Goal: Check status: Check status

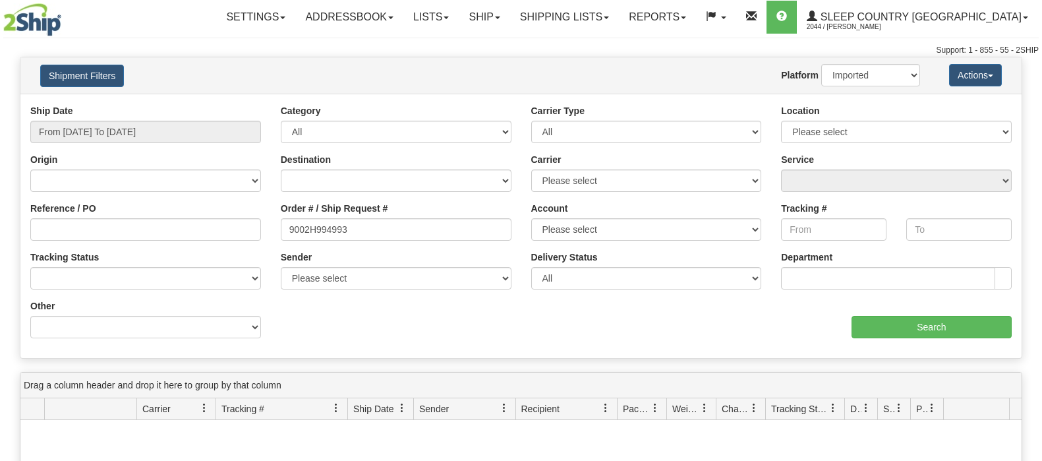
select select "1"
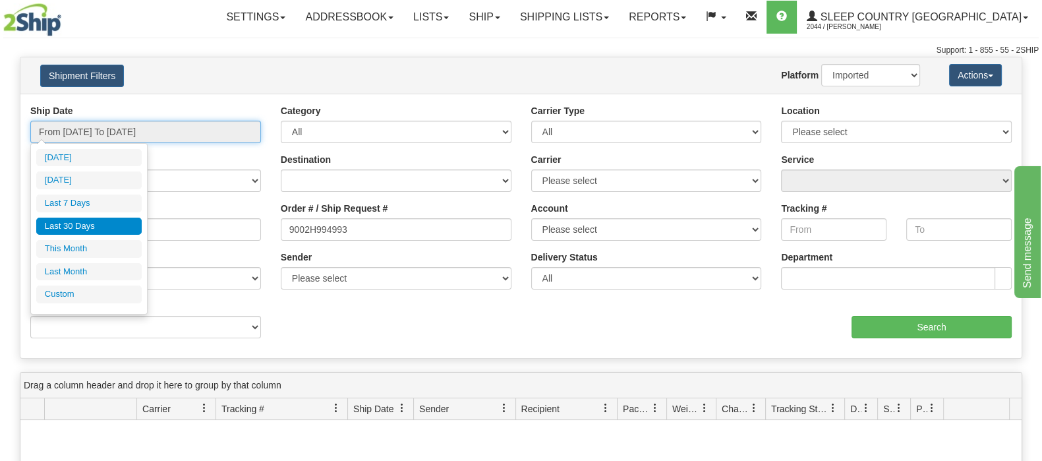
click at [237, 134] on input "From [DATE] To [DATE]" at bounding box center [145, 132] width 231 height 22
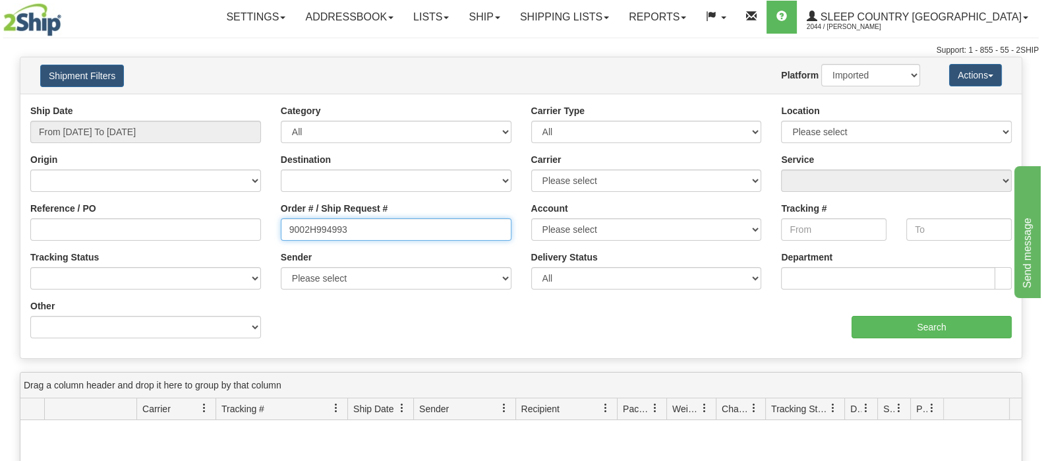
drag, startPoint x: 328, startPoint y: 238, endPoint x: 284, endPoint y: 238, distance: 44.2
click at [283, 239] on input "9002H994993" at bounding box center [396, 229] width 231 height 22
paste input "0H970597"
type input "9000H970597"
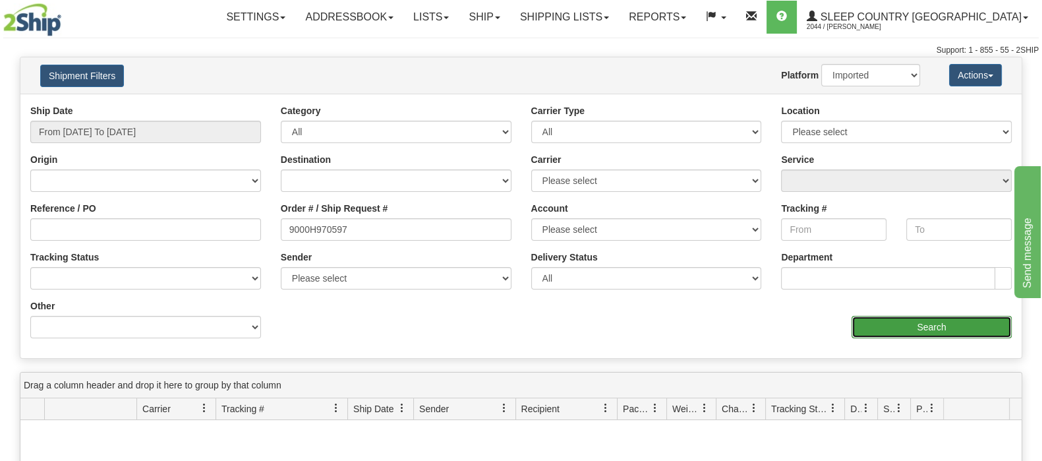
click at [933, 334] on input "Search" at bounding box center [931, 327] width 160 height 22
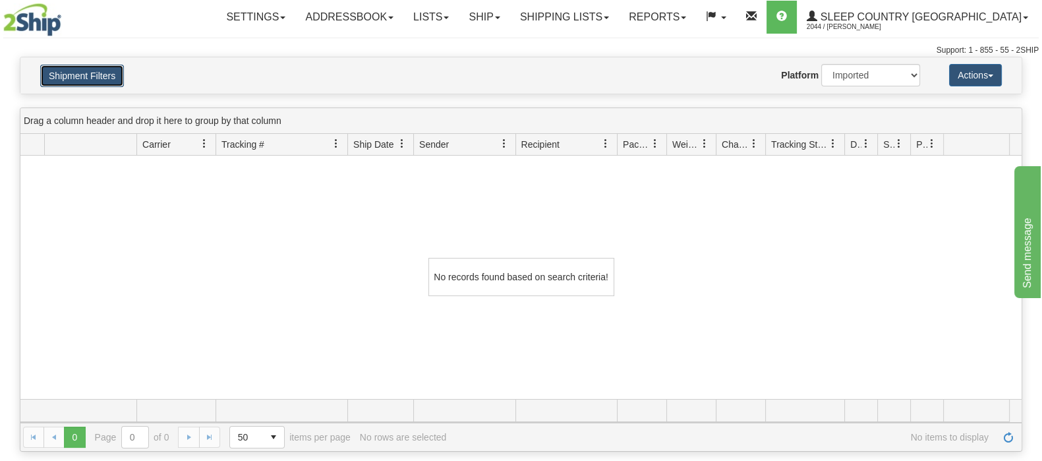
click at [60, 74] on button "Shipment Filters" at bounding box center [82, 76] width 84 height 22
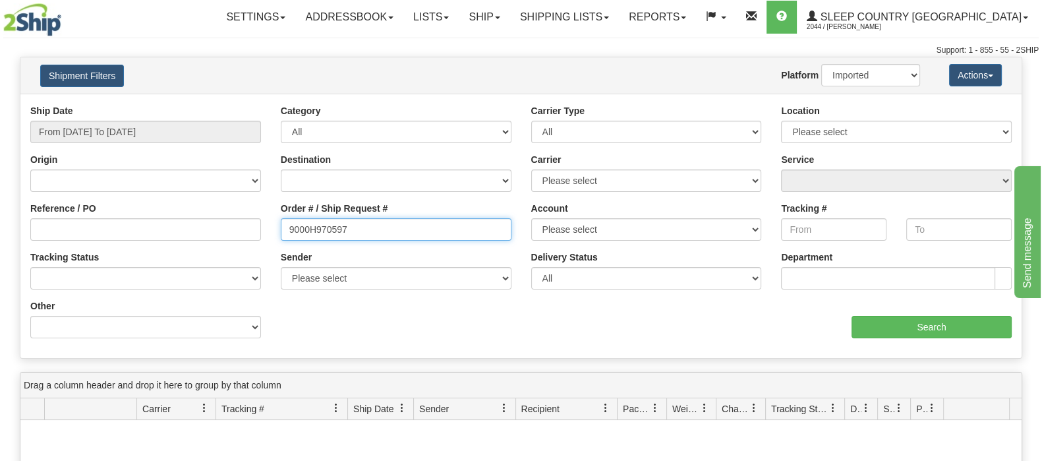
drag, startPoint x: 353, startPoint y: 231, endPoint x: 284, endPoint y: 232, distance: 68.5
click at [284, 232] on input "9000H970597" at bounding box center [396, 229] width 231 height 22
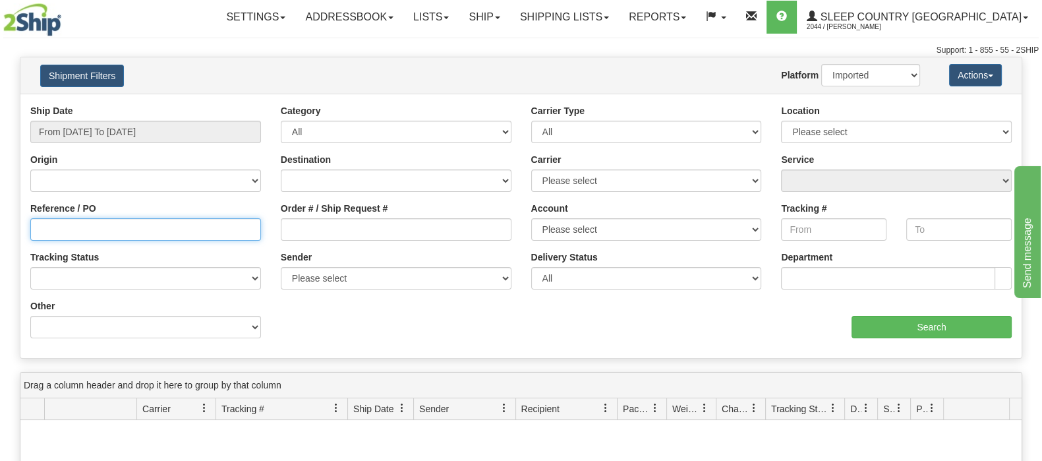
click at [211, 225] on input "Reference / PO" at bounding box center [145, 229] width 231 height 22
paste input "9000H970597"
type input "9000H970597"
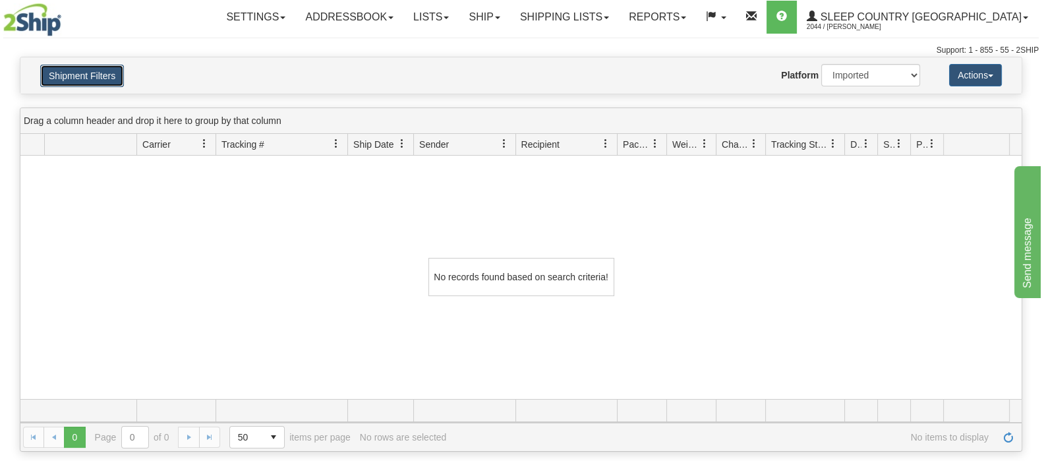
click at [105, 76] on button "Shipment Filters" at bounding box center [82, 76] width 84 height 22
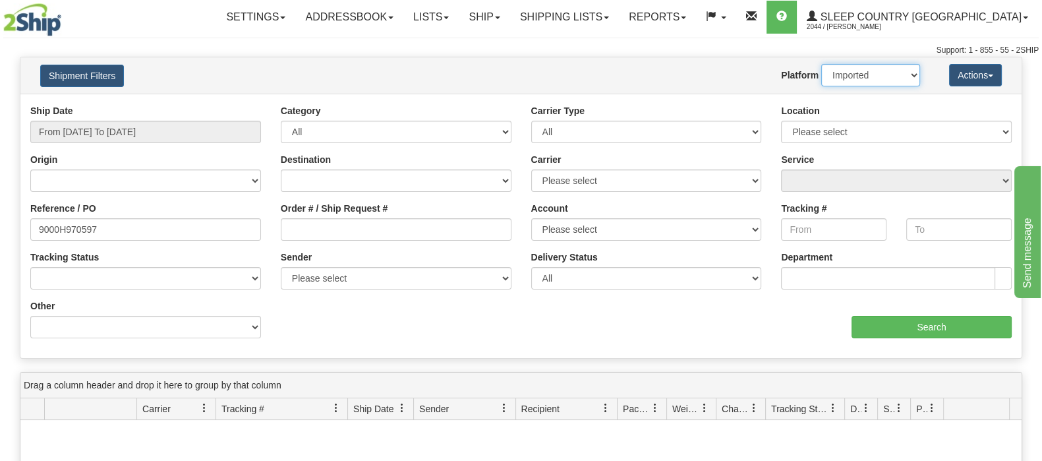
click at [893, 77] on select "2Ship Imported" at bounding box center [870, 75] width 99 height 22
select select "0"
click at [821, 64] on select "2Ship Imported" at bounding box center [870, 75] width 99 height 22
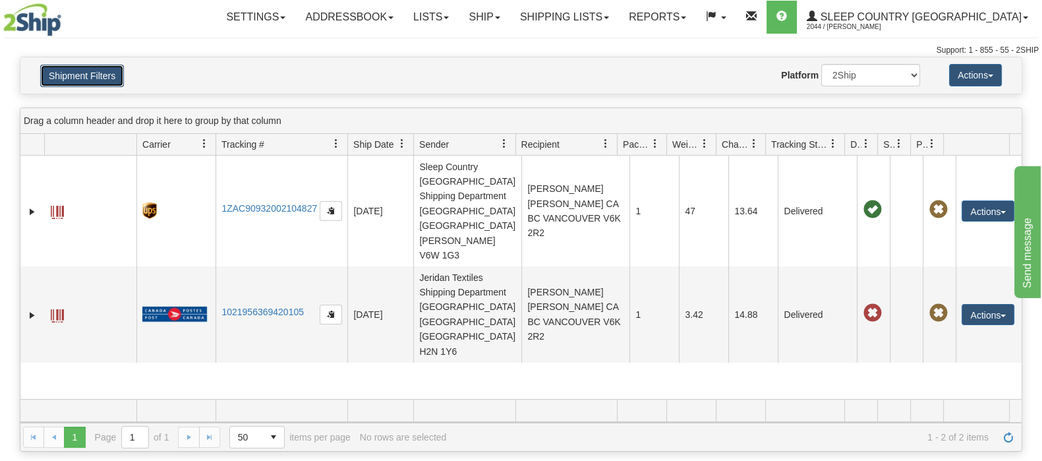
click at [67, 70] on button "Shipment Filters" at bounding box center [82, 76] width 84 height 22
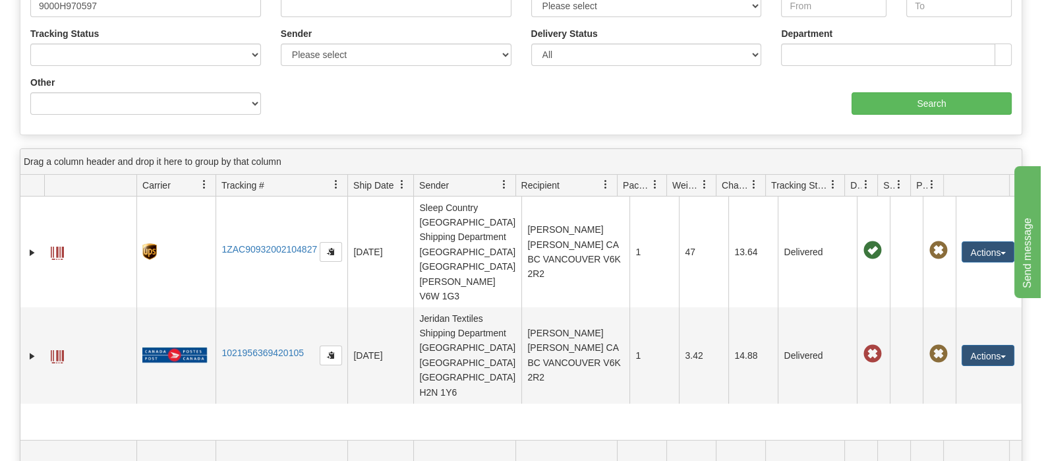
scroll to position [247, 0]
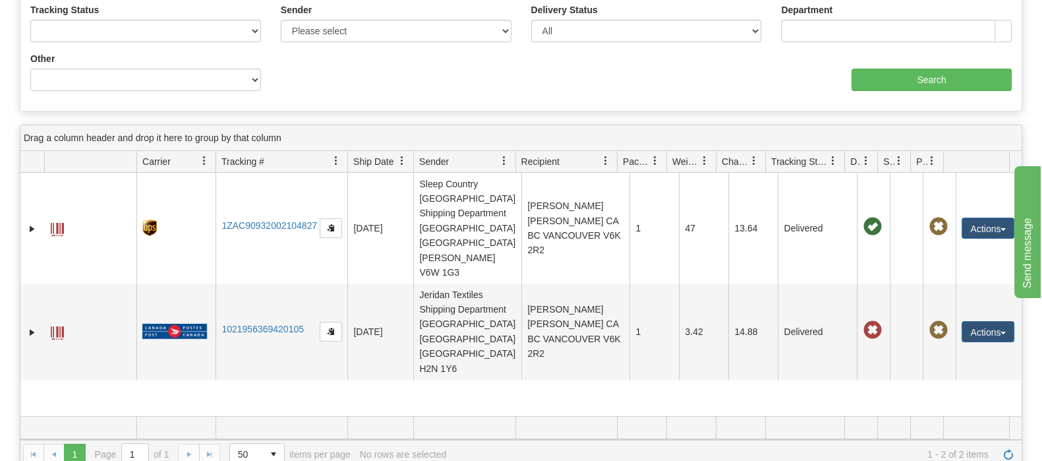
click at [485, 380] on div "31418634 2044 1ZAC90932002104827 [DATE] [DATE] 07:59:48 PM Sleep Country [GEOGR…" at bounding box center [520, 294] width 1001 height 243
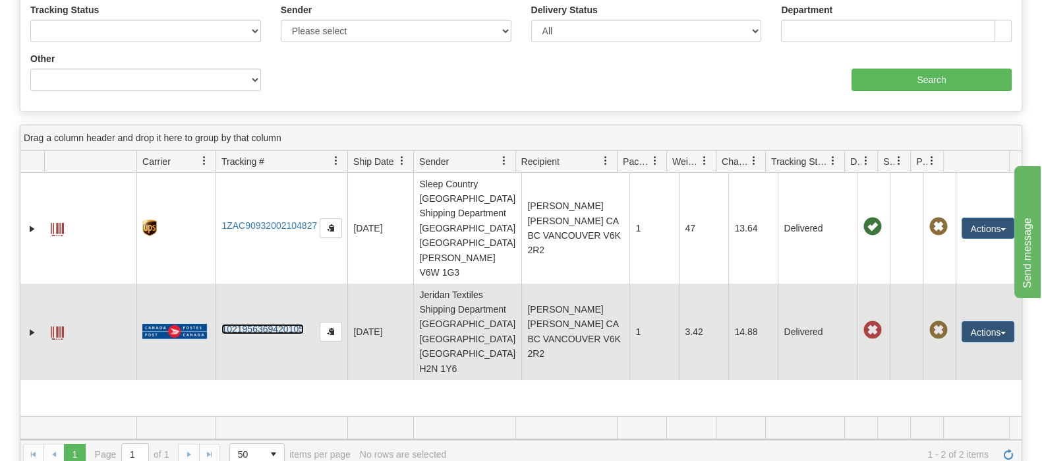
click at [282, 324] on link "1021956369420105" at bounding box center [262, 329] width 82 height 11
